Goal: Find contact information: Find contact information

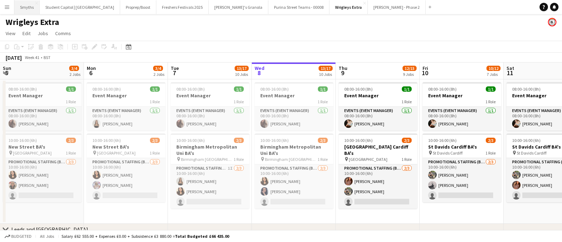
click at [30, 6] on button "Smyths Close" at bounding box center [26, 7] width 25 height 14
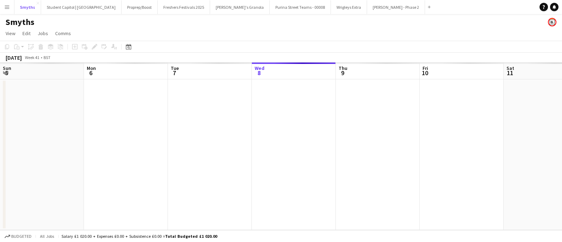
scroll to position [0, 168]
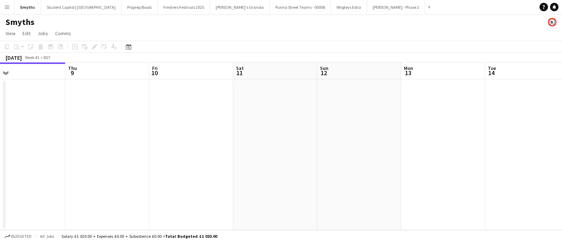
drag, startPoint x: 283, startPoint y: 128, endPoint x: 375, endPoint y: 130, distance: 91.7
click at [375, 131] on app-calendar-viewport "Mon 6 Tue 7 Wed 8 Thu 9 Fri 10 Sat 11 Sun 12 Mon 13 Tue 14 Wed 15 Thu 16 Fri 17" at bounding box center [281, 147] width 562 height 168
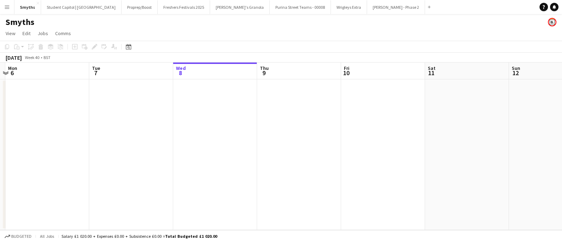
drag, startPoint x: 95, startPoint y: 147, endPoint x: 172, endPoint y: 144, distance: 77.7
click at [299, 140] on app-calendar-viewport "Sat 4 Sun 5 Mon 6 Tue 7 Wed 8 Thu 9 Fri 10 Sat 11 Sun 12 Mon 13 Tue 14 Wed 15" at bounding box center [281, 147] width 562 height 168
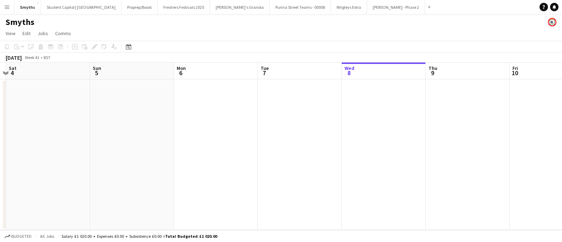
drag, startPoint x: 285, startPoint y: 146, endPoint x: 340, endPoint y: 142, distance: 54.6
click at [340, 142] on app-calendar-viewport "Wed 1 Thu 2 Fri 3 Sat 4 Sun 5 Mon 6 Tue 7 Wed 8 Thu 9 Fri 10 Sat 11 Sun 12" at bounding box center [281, 147] width 562 height 168
drag, startPoint x: 170, startPoint y: 150, endPoint x: 318, endPoint y: 148, distance: 147.6
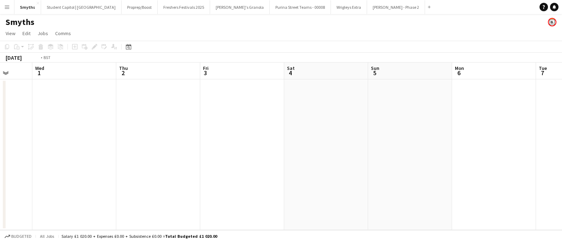
click at [318, 148] on app-calendar-viewport "Sun 28 Mon 29 Tue 30 Wed 1 Thu 2 Fri 3 Sat 4 Sun 5 Mon 6 Tue 7 Wed 8 Thu 9" at bounding box center [281, 147] width 562 height 168
click at [4, 7] on app-icon "Menu" at bounding box center [7, 7] width 6 height 6
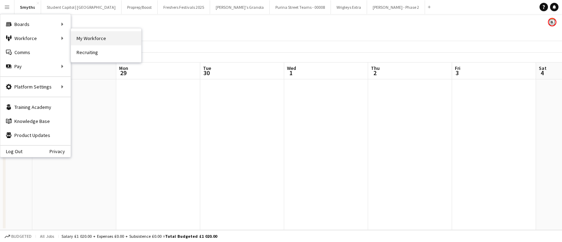
click at [110, 40] on link "My Workforce" at bounding box center [106, 38] width 70 height 14
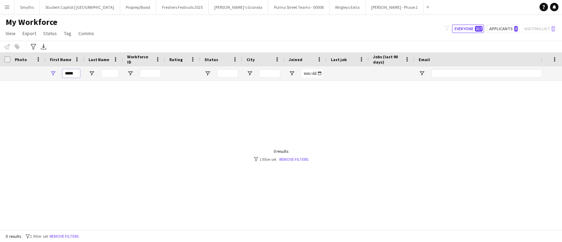
click at [69, 70] on input "*****" at bounding box center [72, 73] width 18 height 8
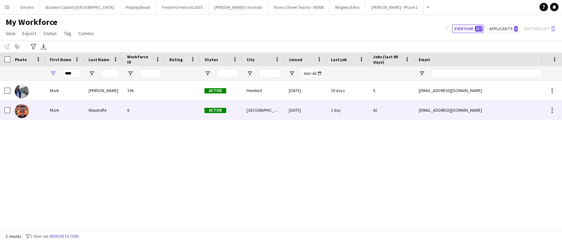
click at [91, 105] on div "Woodroffe" at bounding box center [103, 109] width 39 height 19
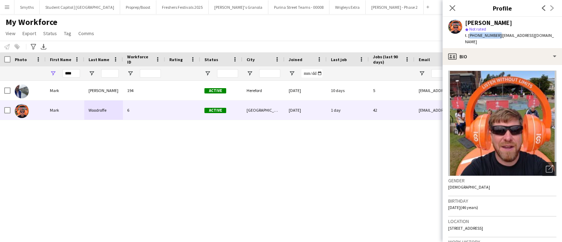
drag, startPoint x: 495, startPoint y: 37, endPoint x: 468, endPoint y: 35, distance: 27.1
click at [468, 35] on span "t. [PHONE_NUMBER]" at bounding box center [483, 35] width 37 height 5
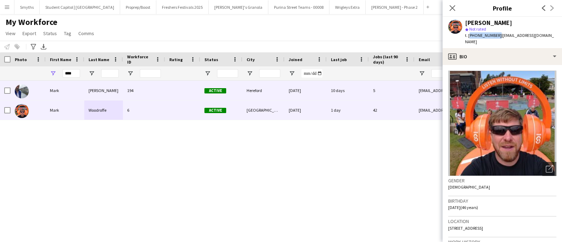
copy span "[PHONE_NUMBER]"
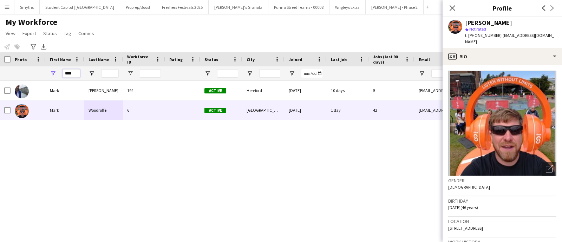
click at [66, 72] on input "****" at bounding box center [72, 73] width 18 height 8
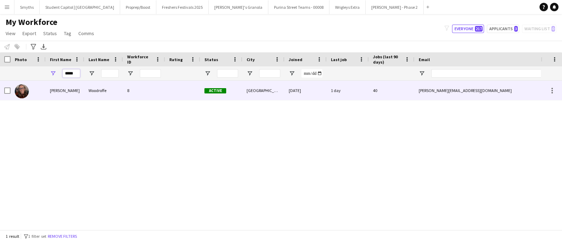
type input "*****"
click at [68, 92] on div "[PERSON_NAME]" at bounding box center [65, 90] width 39 height 19
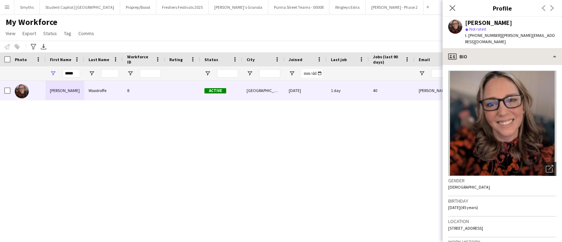
drag, startPoint x: 496, startPoint y: 35, endPoint x: 453, endPoint y: 56, distance: 47.8
click at [468, 36] on div "t. [PHONE_NUMBER] | [PERSON_NAME][EMAIL_ADDRESS][DOMAIN_NAME]" at bounding box center [510, 38] width 91 height 13
copy span "[PHONE_NUMBER]"
click at [452, 9] on icon "Close pop-in" at bounding box center [452, 8] width 7 height 7
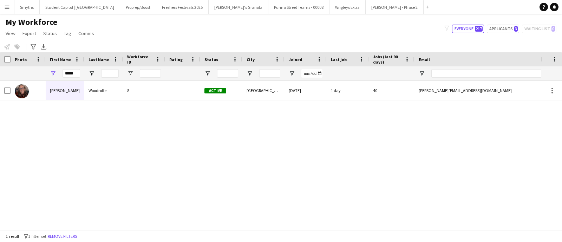
click at [304, 122] on div "[PERSON_NAME] 8 Active [GEOGRAPHIC_DATA] [DATE] 1 day 40 [EMAIL_ADDRESS][DOMAIN…" at bounding box center [270, 152] width 541 height 142
